Goal: Task Accomplishment & Management: Complete application form

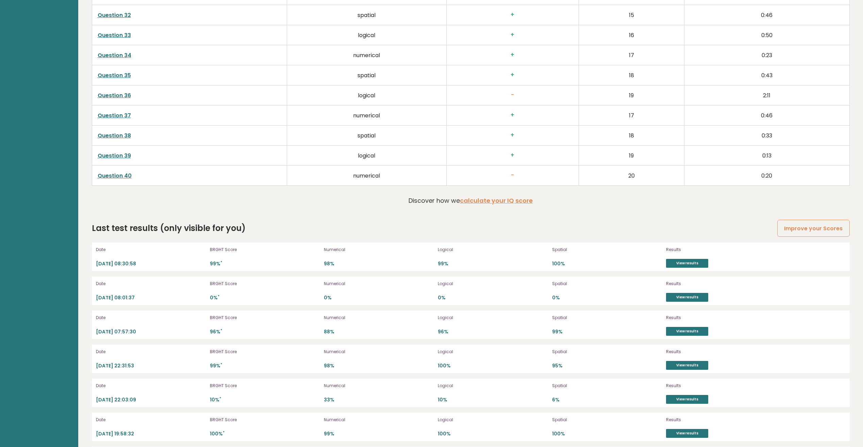
scroll to position [1940, 0]
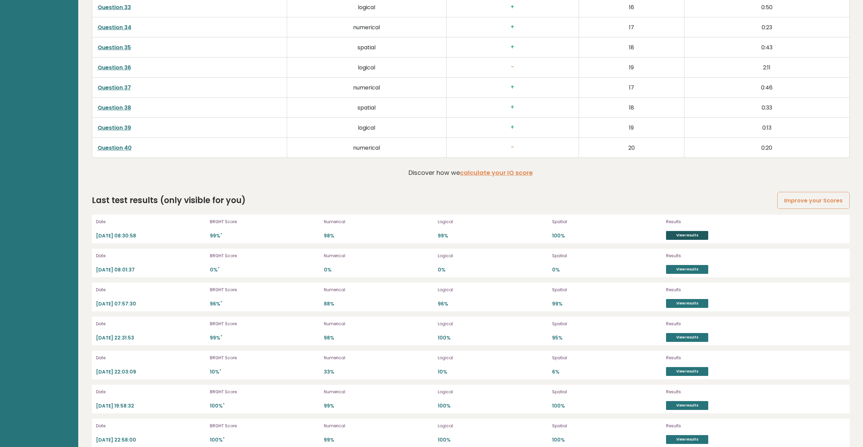
click at [676, 236] on link "View results" at bounding box center [687, 235] width 42 height 9
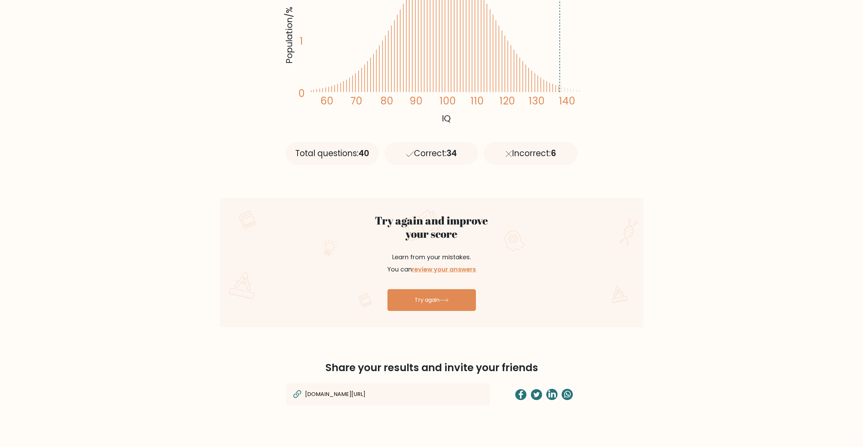
scroll to position [170, 0]
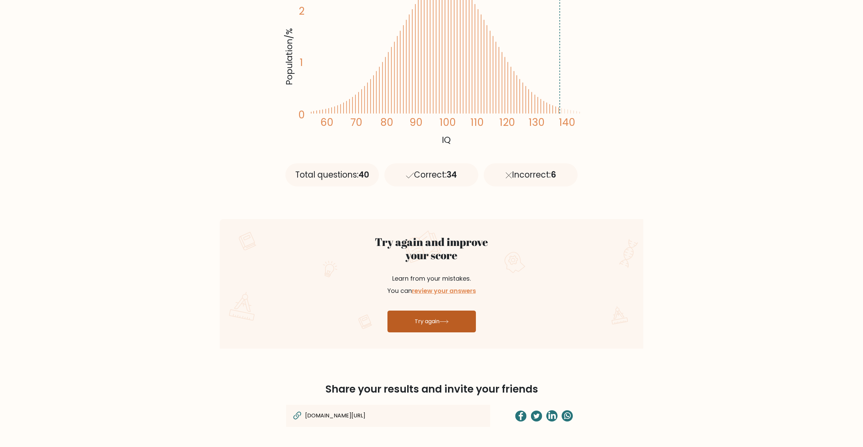
click at [451, 323] on link "Try again" at bounding box center [432, 322] width 88 height 22
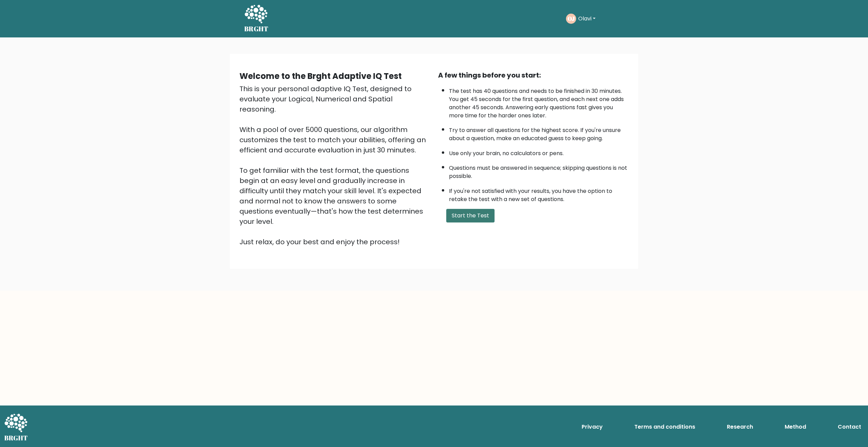
click at [483, 214] on button "Start the Test" at bounding box center [470, 216] width 48 height 14
click at [480, 217] on button "Start the Test" at bounding box center [470, 216] width 48 height 14
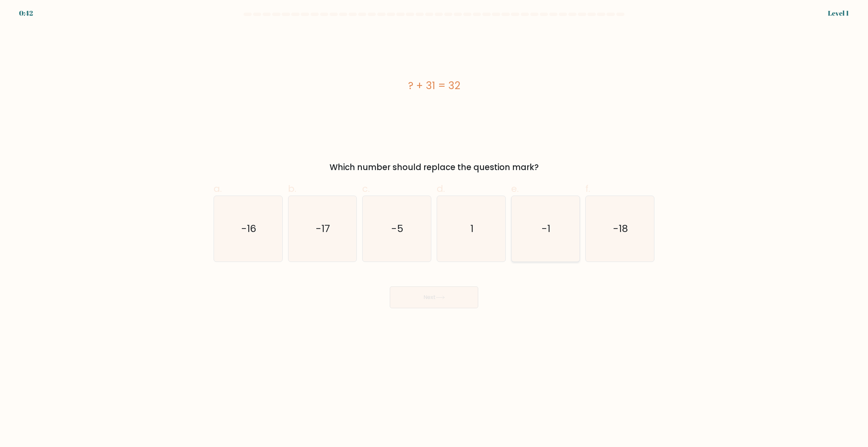
click at [537, 233] on icon "-1" at bounding box center [546, 229] width 66 height 66
click at [435, 228] on input "e. -1" at bounding box center [434, 226] width 0 height 4
radio input "true"
click at [480, 236] on icon "1" at bounding box center [472, 229] width 66 height 66
click at [435, 228] on input "d. 1" at bounding box center [434, 226] width 0 height 4
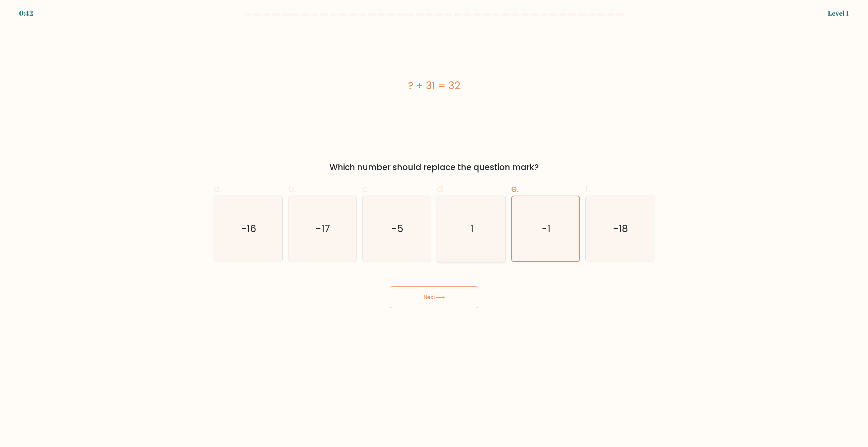
radio input "true"
click at [430, 310] on body "0:42 Level 1 a." at bounding box center [434, 223] width 868 height 447
click at [435, 303] on button "Next" at bounding box center [434, 298] width 88 height 22
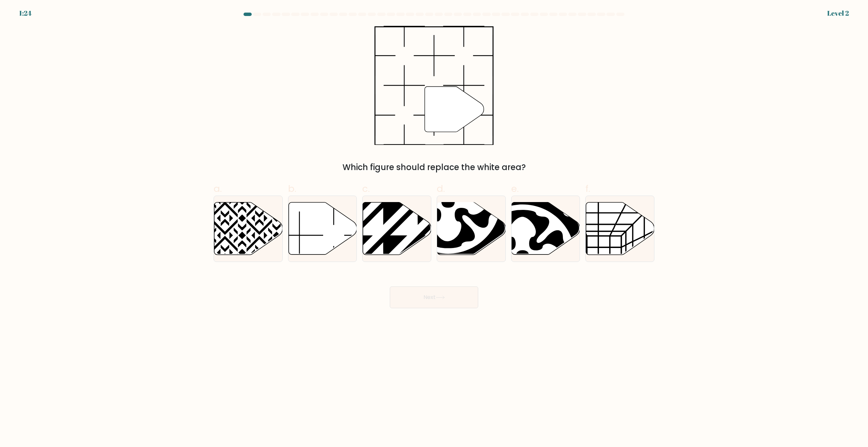
drag, startPoint x: 322, startPoint y: 216, endPoint x: 362, endPoint y: 241, distance: 47.1
click at [323, 216] on icon at bounding box center [323, 228] width 68 height 52
click at [434, 224] on input "b." at bounding box center [434, 226] width 0 height 4
radio input "true"
click at [455, 306] on button "Next" at bounding box center [434, 298] width 88 height 22
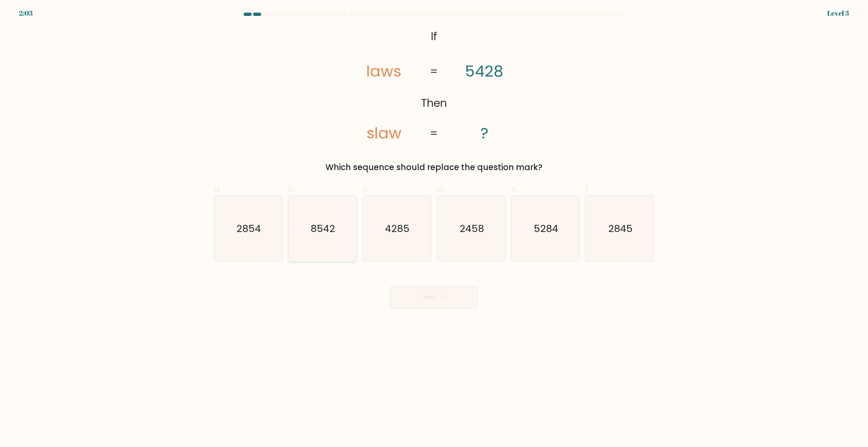
click at [332, 233] on text "8542" at bounding box center [323, 229] width 25 height 14
click at [434, 228] on input "b. 8542" at bounding box center [434, 226] width 0 height 4
radio input "true"
click at [416, 291] on button "Next" at bounding box center [434, 298] width 88 height 22
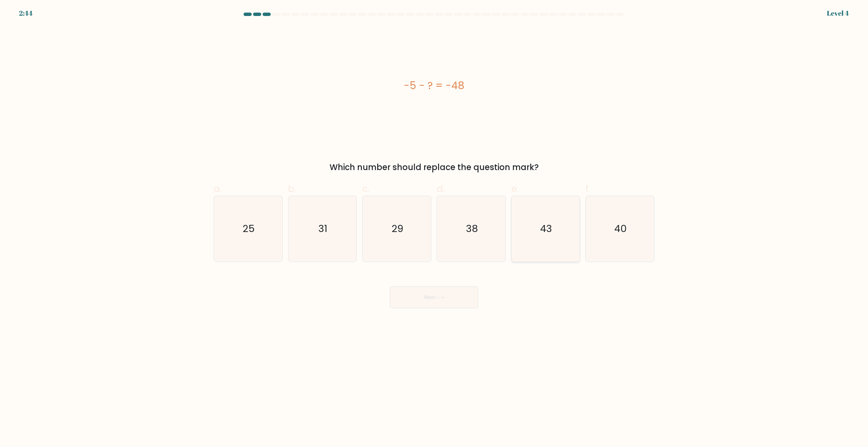
click at [551, 249] on icon "43" at bounding box center [546, 229] width 66 height 66
click at [435, 228] on input "e. 43" at bounding box center [434, 226] width 0 height 4
radio input "true"
click at [443, 301] on button "Next" at bounding box center [434, 298] width 88 height 22
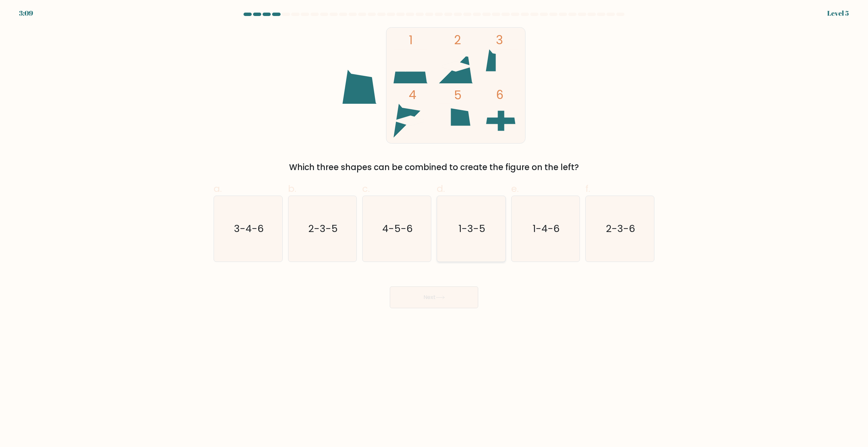
click at [478, 237] on icon "1-3-5" at bounding box center [472, 229] width 66 height 66
click at [435, 228] on input "d. 1-3-5" at bounding box center [434, 226] width 0 height 4
radio input "true"
click at [448, 294] on button "Next" at bounding box center [434, 298] width 88 height 22
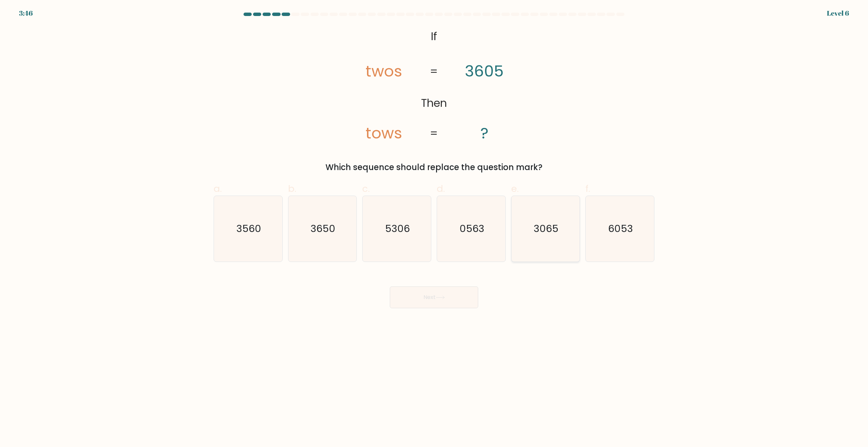
click at [538, 238] on icon "3065" at bounding box center [546, 229] width 66 height 66
click at [435, 228] on input "e. 3065" at bounding box center [434, 226] width 0 height 4
radio input "true"
click at [412, 296] on button "Next" at bounding box center [434, 298] width 88 height 22
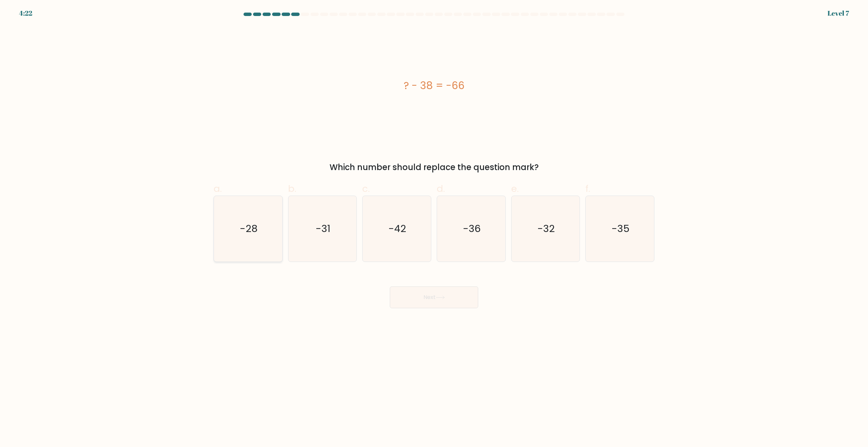
click at [251, 232] on text "-28" at bounding box center [249, 229] width 18 height 14
click at [434, 228] on input "a. -28" at bounding box center [434, 226] width 0 height 4
radio input "true"
click at [447, 293] on button "Next" at bounding box center [434, 298] width 88 height 22
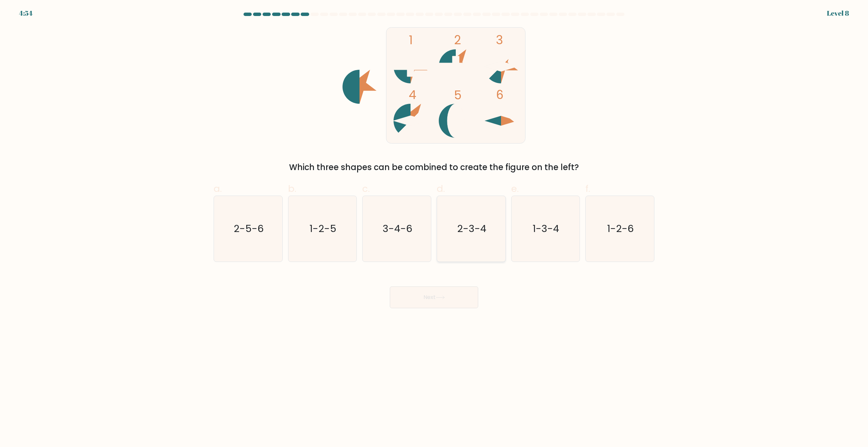
click at [461, 238] on icon "2-3-4" at bounding box center [472, 229] width 66 height 66
click at [435, 228] on input "d. 2-3-4" at bounding box center [434, 226] width 0 height 4
radio input "true"
click at [445, 296] on icon at bounding box center [440, 298] width 9 height 4
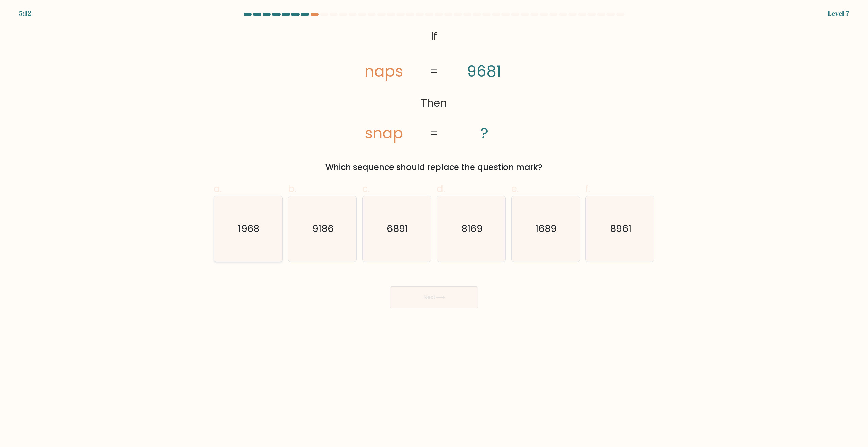
click at [236, 234] on icon "1968" at bounding box center [248, 229] width 66 height 66
click at [434, 228] on input "a. 1968" at bounding box center [434, 226] width 0 height 4
radio input "true"
click at [438, 295] on button "Next" at bounding box center [434, 298] width 88 height 22
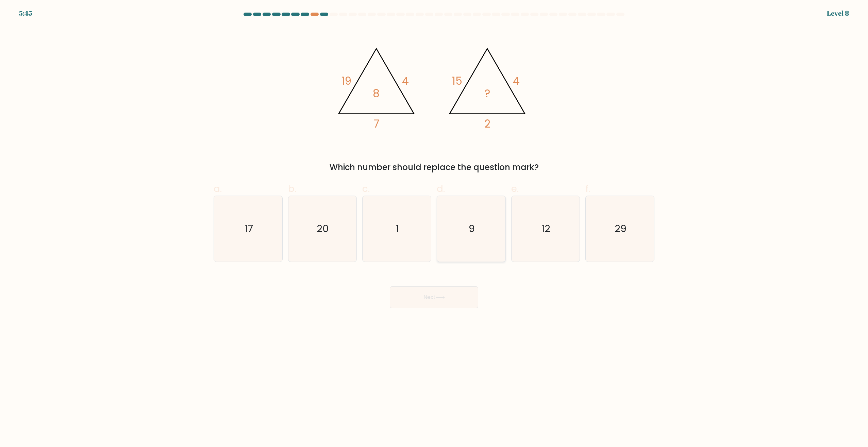
click at [464, 220] on icon "9" at bounding box center [472, 229] width 66 height 66
click at [435, 224] on input "d. 9" at bounding box center [434, 226] width 0 height 4
radio input "true"
click at [441, 302] on button "Next" at bounding box center [434, 298] width 88 height 22
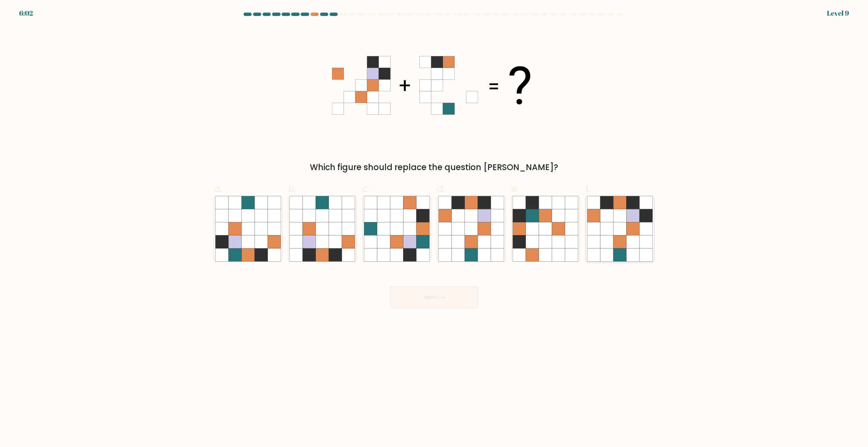
click at [613, 222] on icon at bounding box center [607, 215] width 13 height 13
click at [435, 224] on input "f." at bounding box center [434, 226] width 0 height 4
radio input "true"
click at [426, 298] on button "Next" at bounding box center [434, 298] width 88 height 22
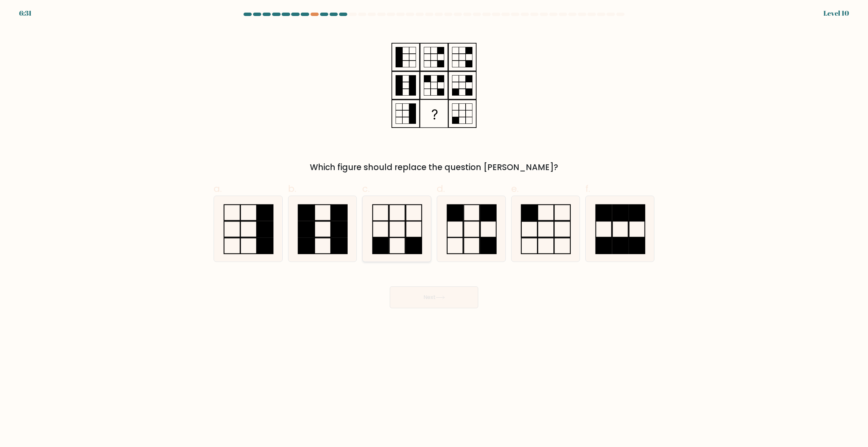
click at [401, 226] on icon at bounding box center [397, 229] width 66 height 66
click at [434, 226] on input "c." at bounding box center [434, 226] width 0 height 4
radio input "true"
click at [444, 303] on button "Next" at bounding box center [434, 298] width 88 height 22
